Goal: Communication & Community: Answer question/provide support

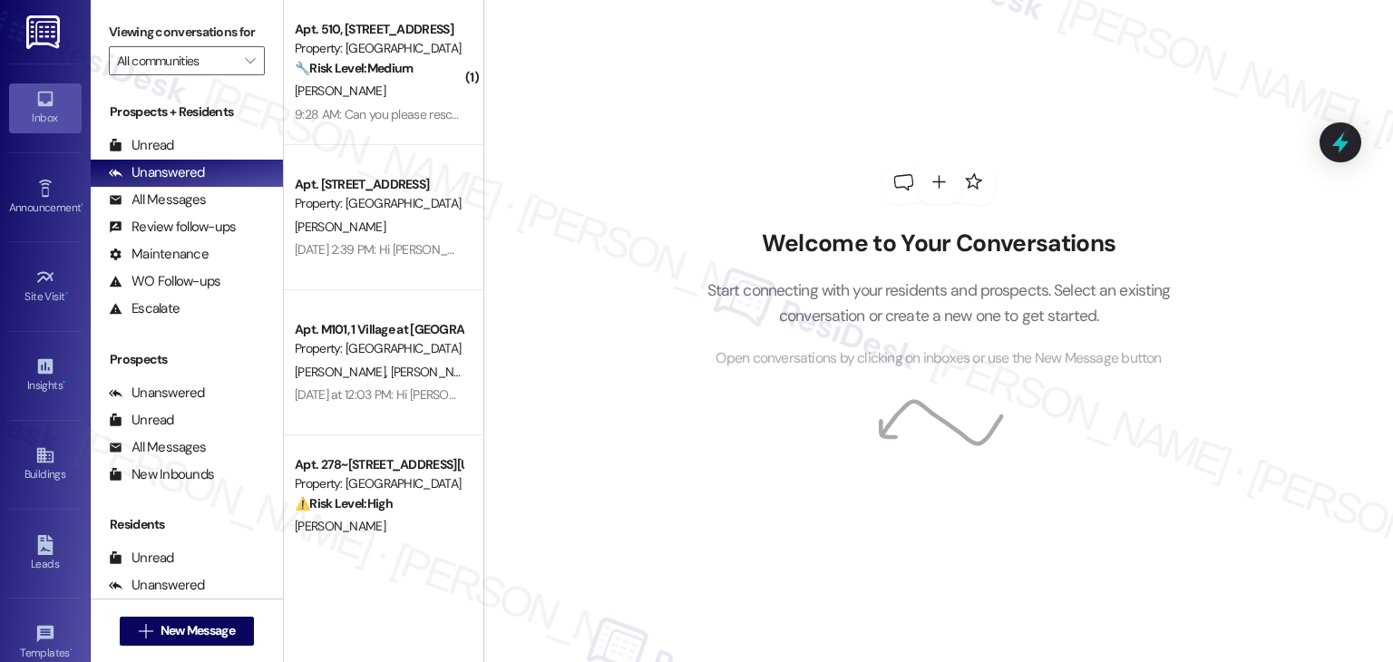
click at [579, 168] on div "Welcome to Your Conversations Start connecting with your residents and prospect…" at bounding box center [938, 331] width 910 height 662
